Goal: Find specific page/section: Find specific page/section

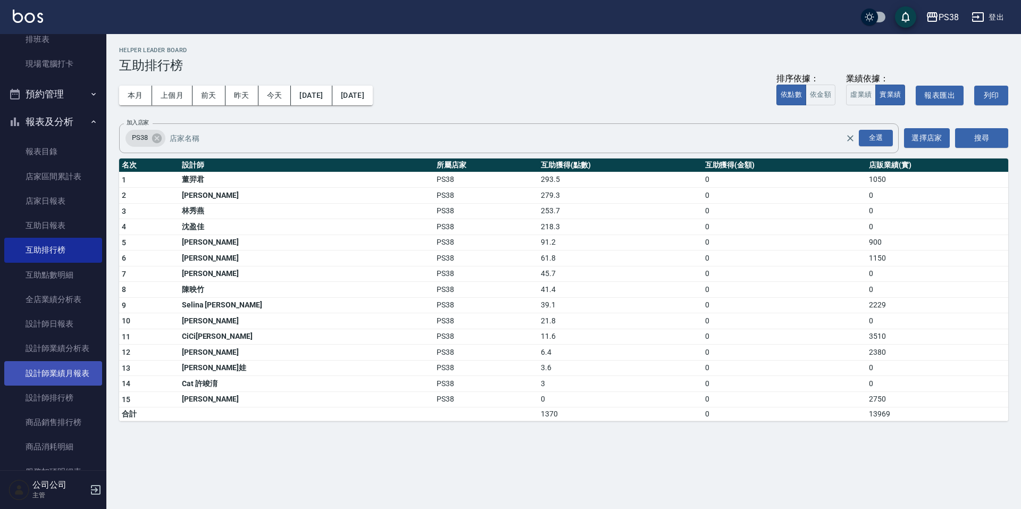
scroll to position [319, 0]
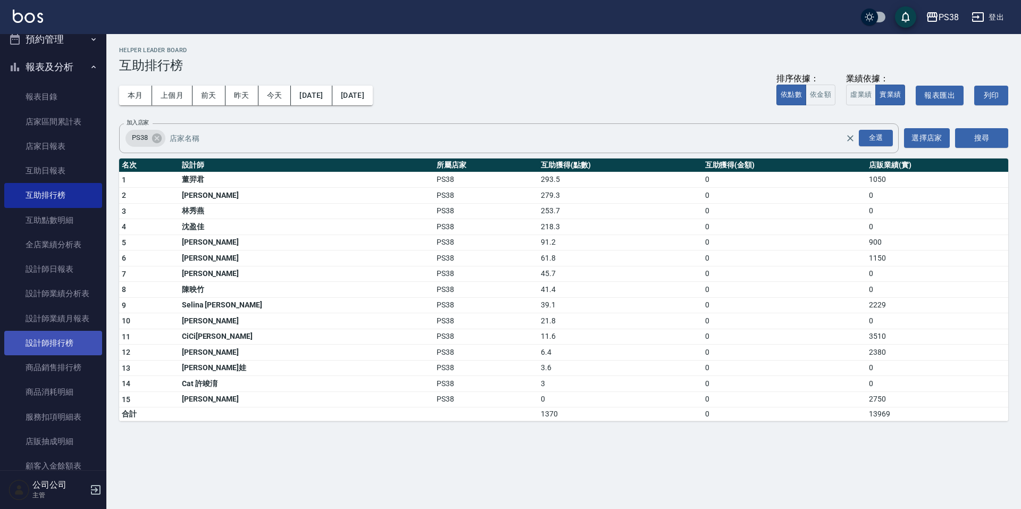
click at [72, 338] on link "設計師排行榜" at bounding box center [53, 343] width 98 height 24
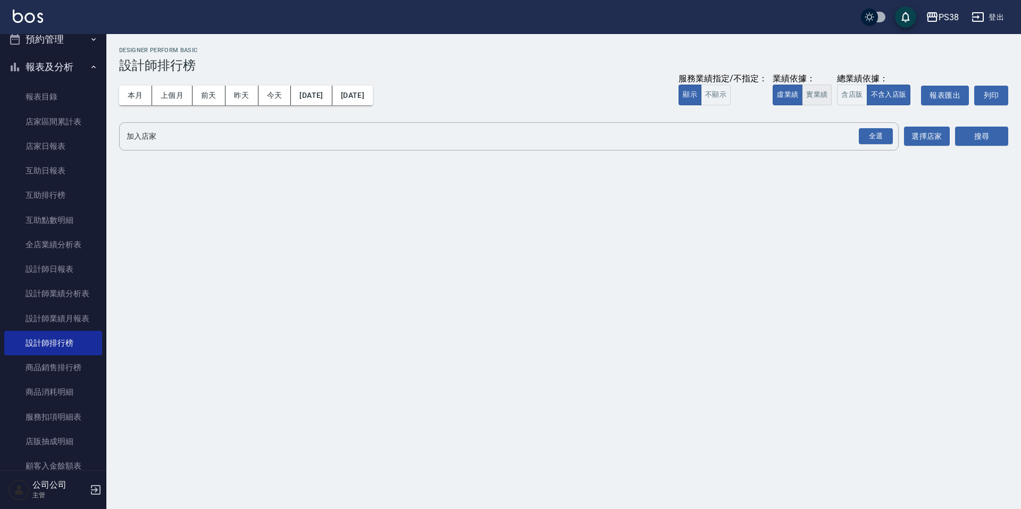
click at [817, 95] on button "實業績" at bounding box center [817, 95] width 30 height 21
click at [878, 144] on div "全選" at bounding box center [876, 136] width 34 height 16
click at [964, 138] on button "搜尋" at bounding box center [981, 137] width 53 height 20
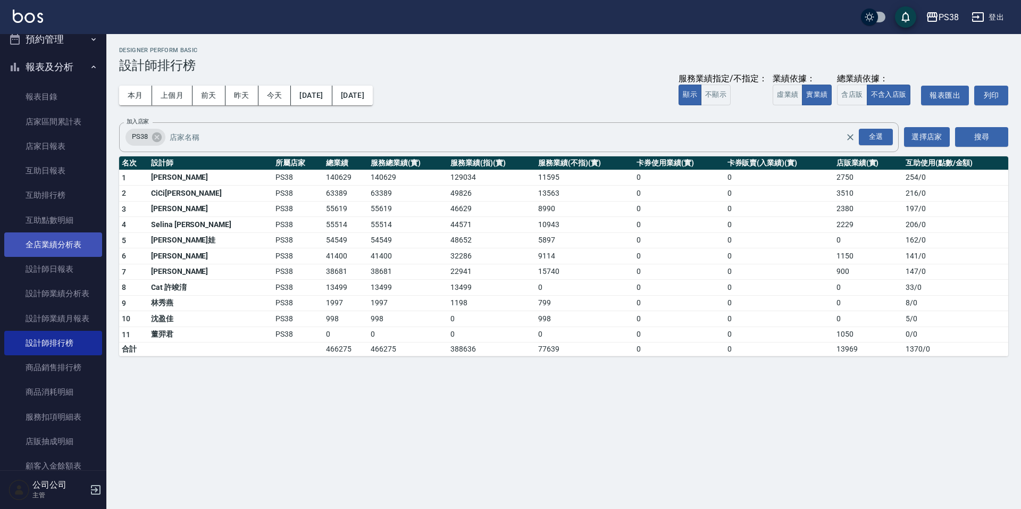
scroll to position [580, 0]
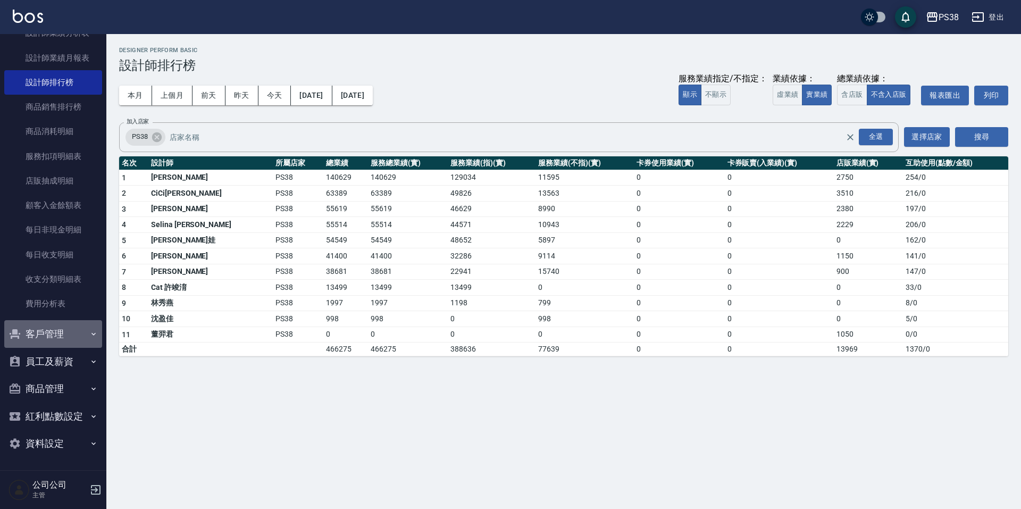
click at [90, 339] on button "客戶管理" at bounding box center [53, 334] width 98 height 28
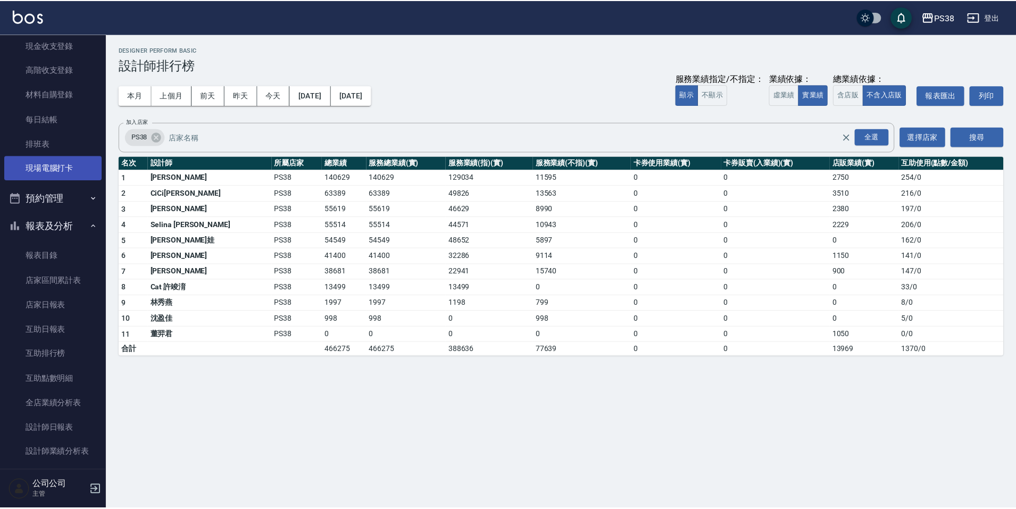
scroll to position [266, 0]
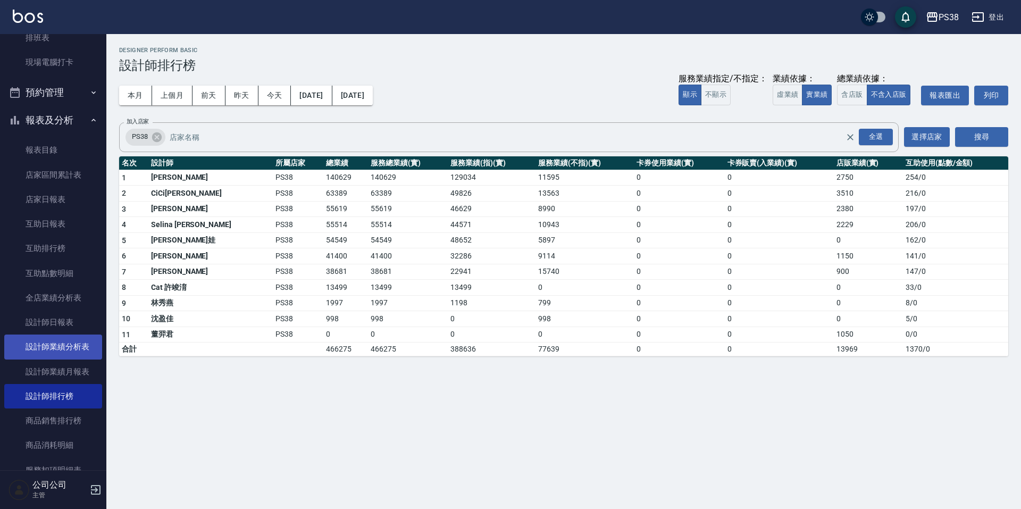
click at [82, 337] on link "設計師業績分析表" at bounding box center [53, 347] width 98 height 24
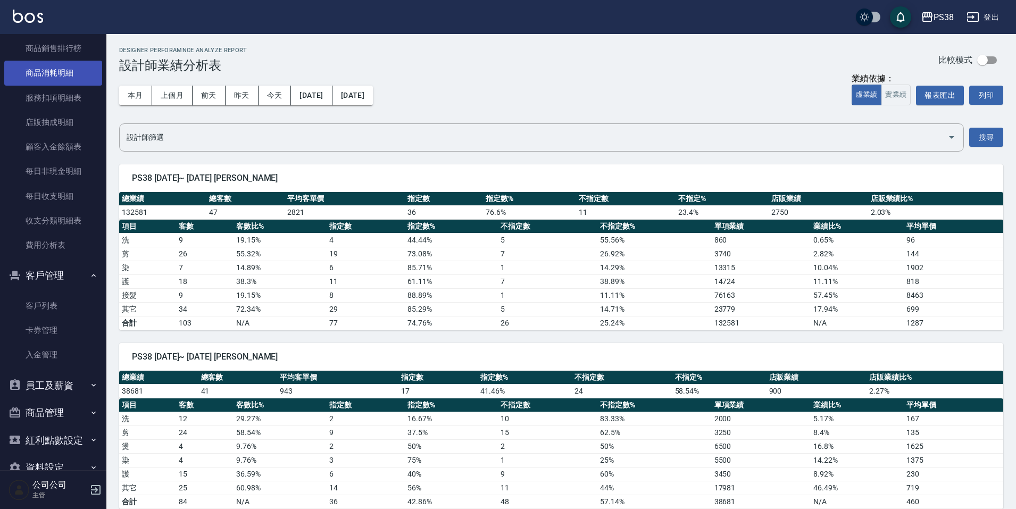
scroll to position [662, 0]
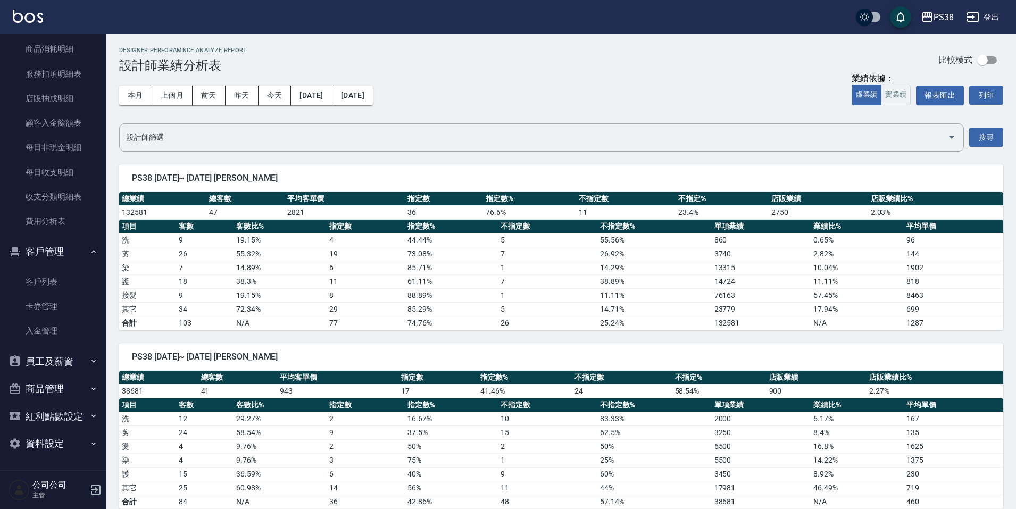
click at [53, 358] on button "員工及薪資" at bounding box center [53, 362] width 98 height 28
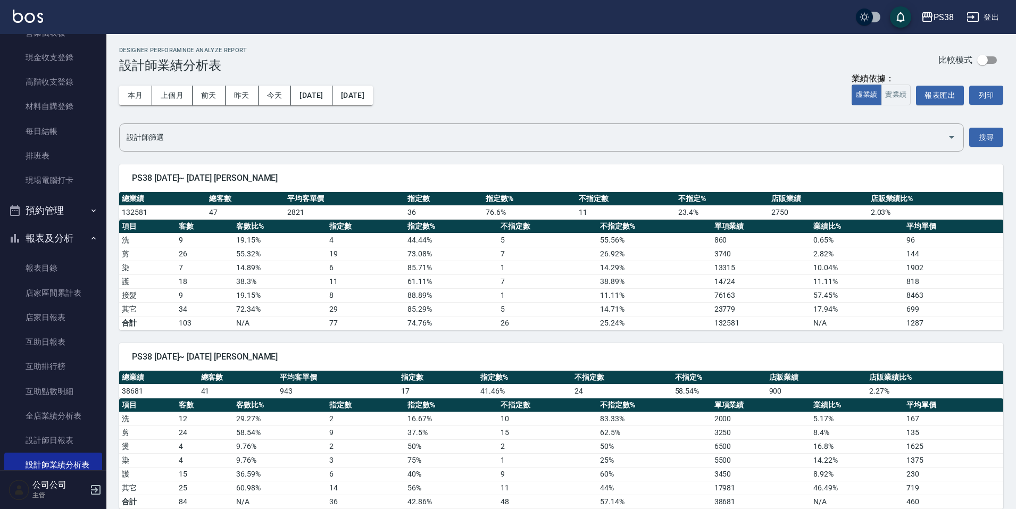
scroll to position [160, 0]
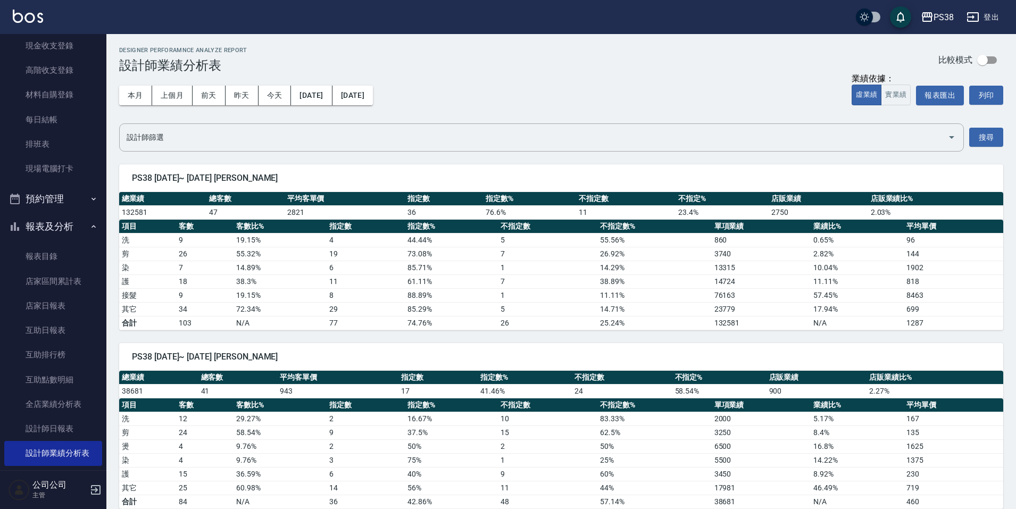
click at [69, 197] on button "預約管理" at bounding box center [53, 199] width 98 height 28
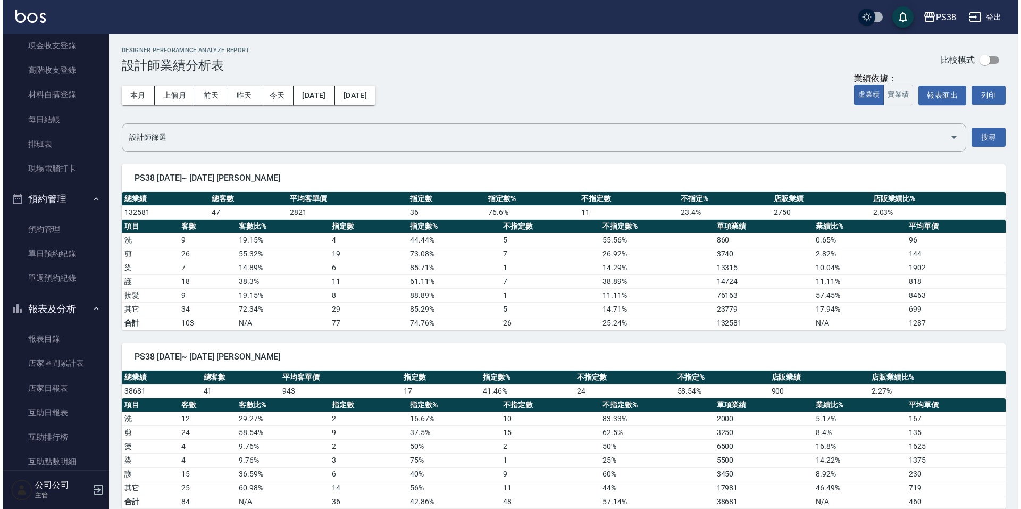
scroll to position [0, 0]
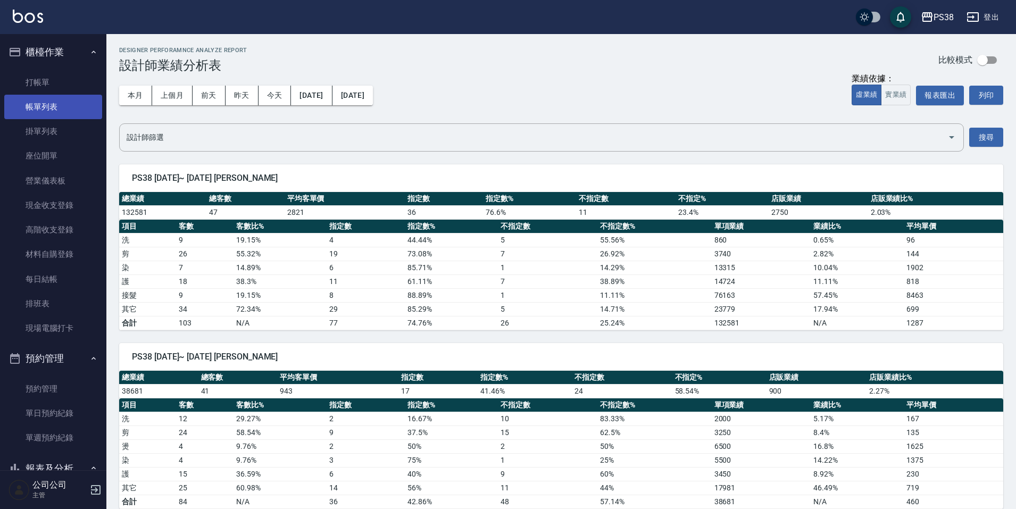
click at [54, 114] on link "帳單列表" at bounding box center [53, 107] width 98 height 24
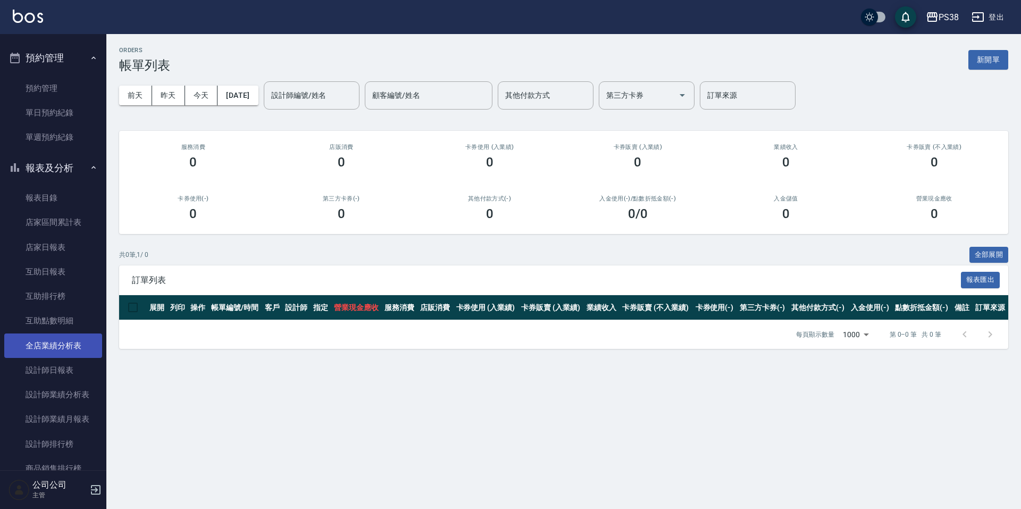
scroll to position [319, 0]
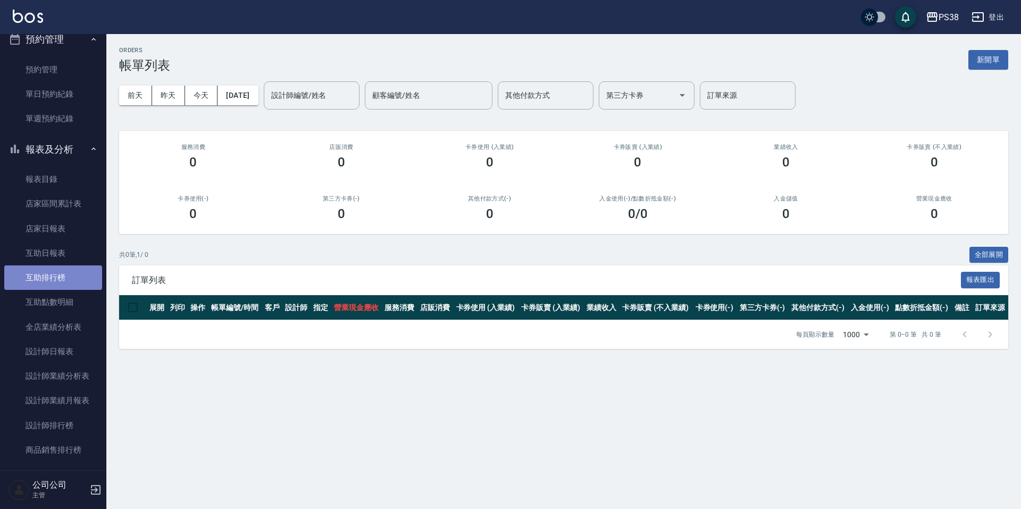
click at [61, 282] on link "互助排行榜" at bounding box center [53, 277] width 98 height 24
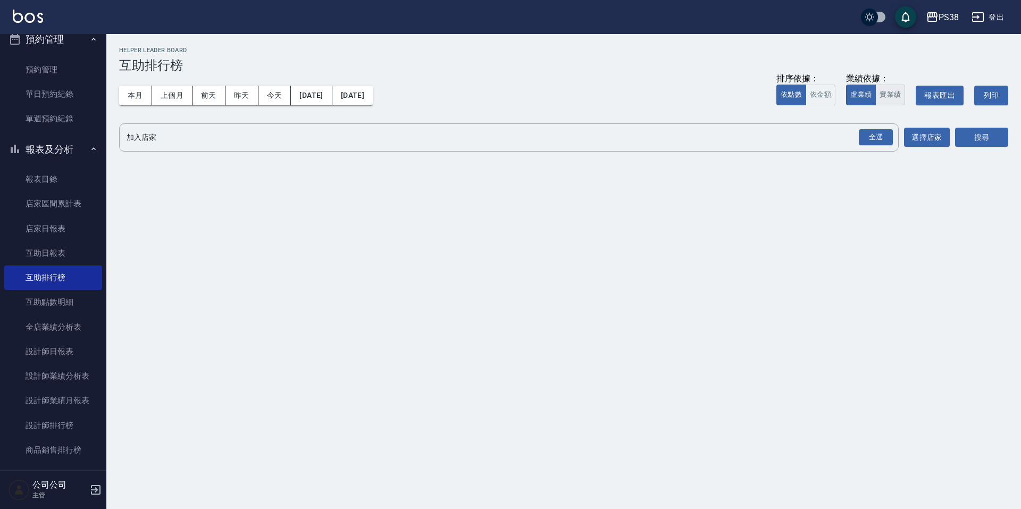
click at [889, 91] on button "實業績" at bounding box center [890, 95] width 30 height 21
click at [878, 133] on div "全選" at bounding box center [876, 137] width 34 height 16
click at [975, 143] on button "搜尋" at bounding box center [981, 138] width 53 height 20
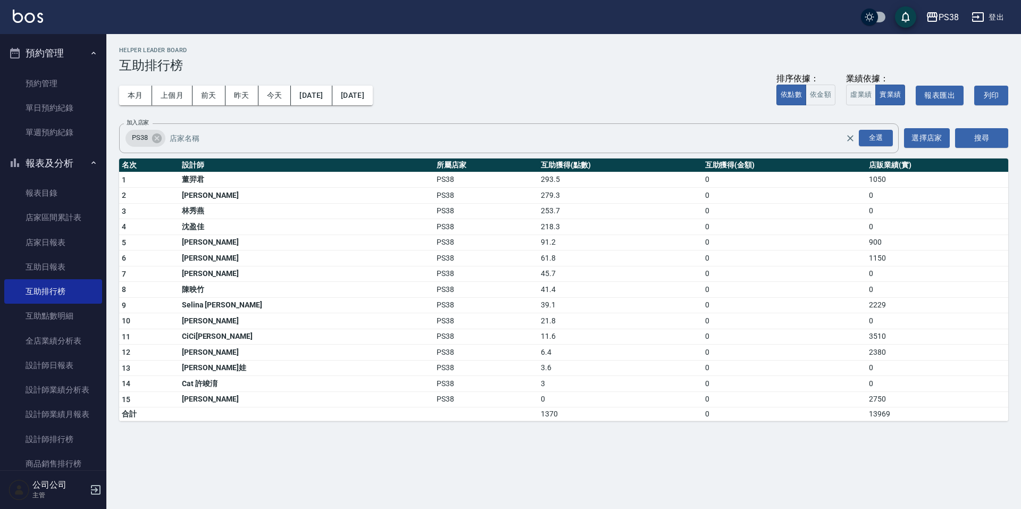
scroll to position [319, 0]
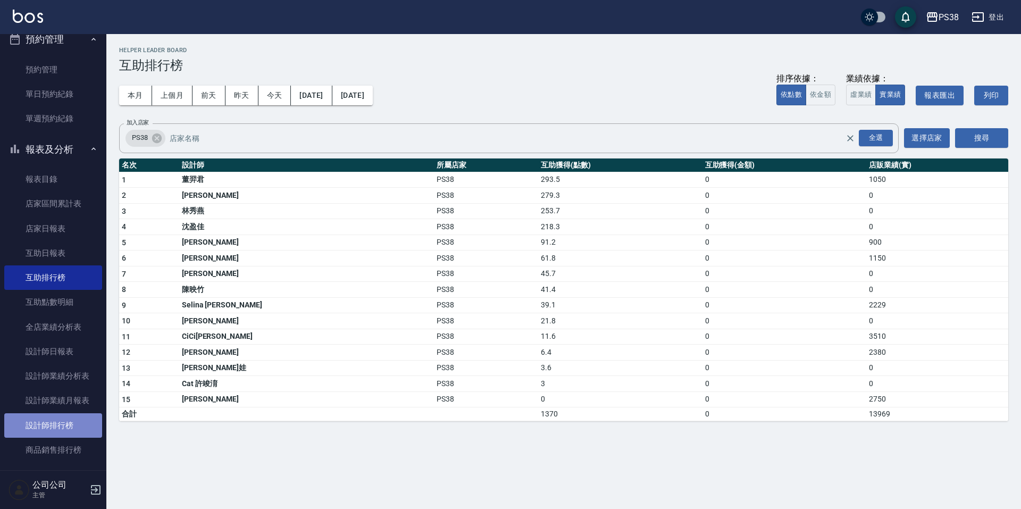
click at [54, 428] on link "設計師排行榜" at bounding box center [53, 425] width 98 height 24
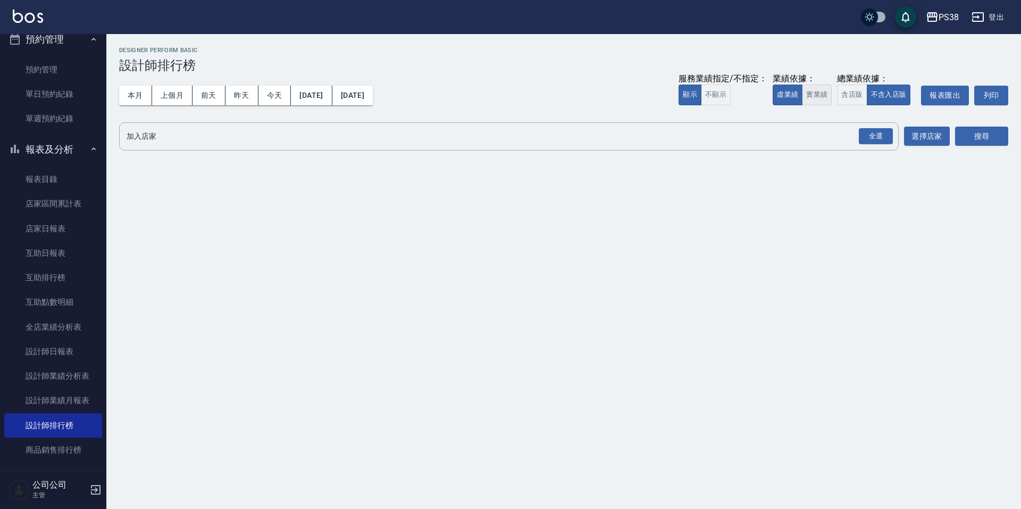
click at [819, 96] on button "實業績" at bounding box center [817, 95] width 30 height 21
click at [877, 138] on div "全選" at bounding box center [876, 136] width 34 height 16
click at [995, 136] on button "搜尋" at bounding box center [981, 137] width 53 height 20
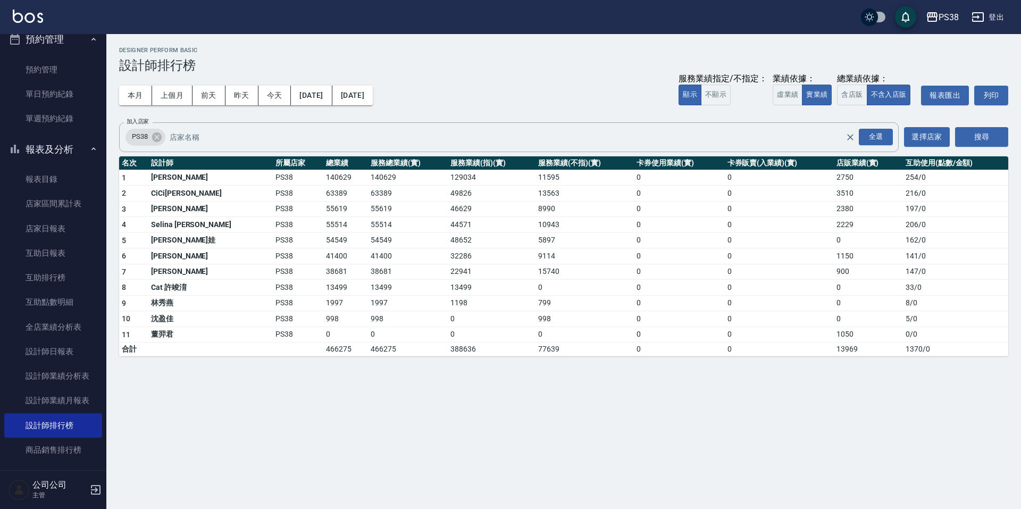
click at [505, 82] on div "本月 上個月 [DATE] [DATE] [DATE] [DATE] [DATE] 服務業績指定/不指定： 顯示 不顯示 業績依據： 虛業績 實業績 總業績依…" at bounding box center [563, 95] width 889 height 45
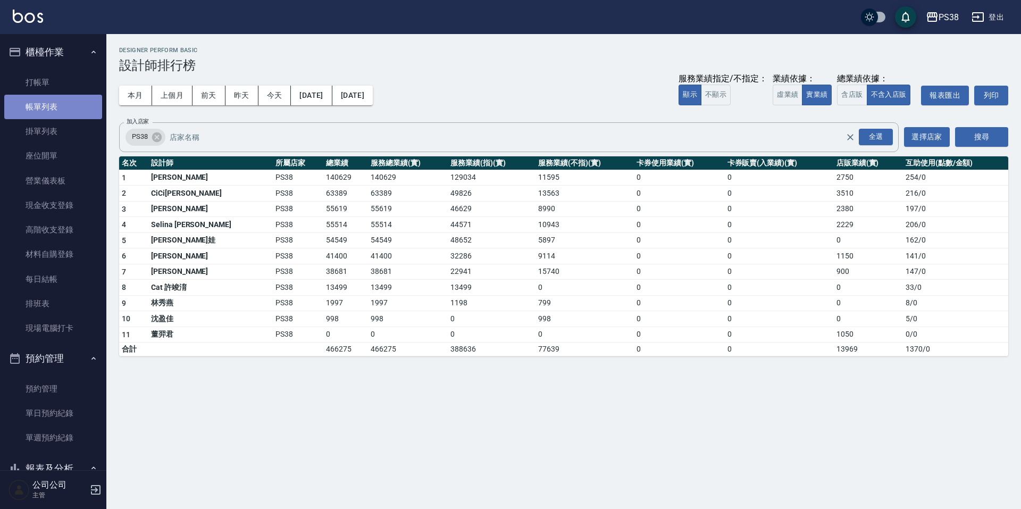
click at [63, 98] on link "帳單列表" at bounding box center [53, 107] width 98 height 24
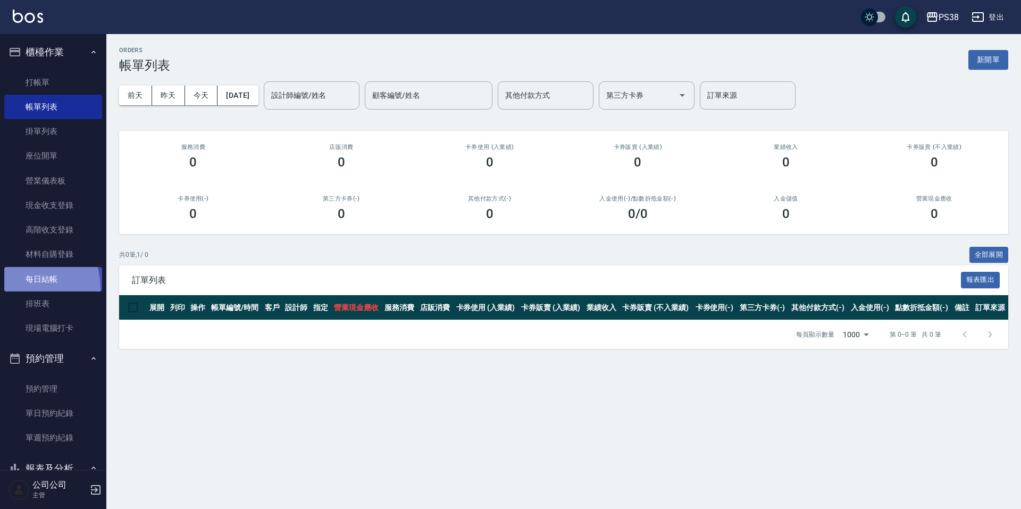
click at [13, 289] on link "每日結帳" at bounding box center [53, 279] width 98 height 24
